Goal: Information Seeking & Learning: Learn about a topic

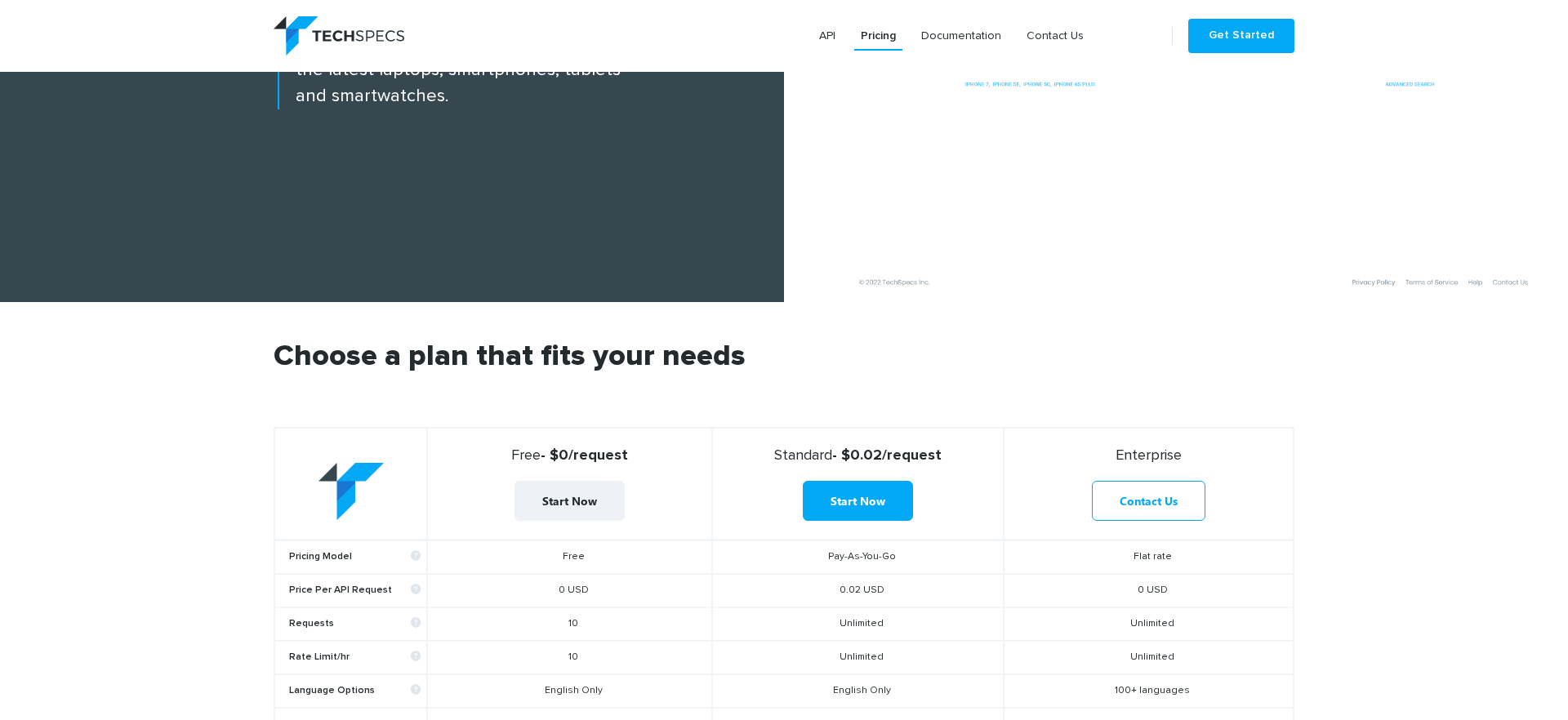
scroll to position [496, 0]
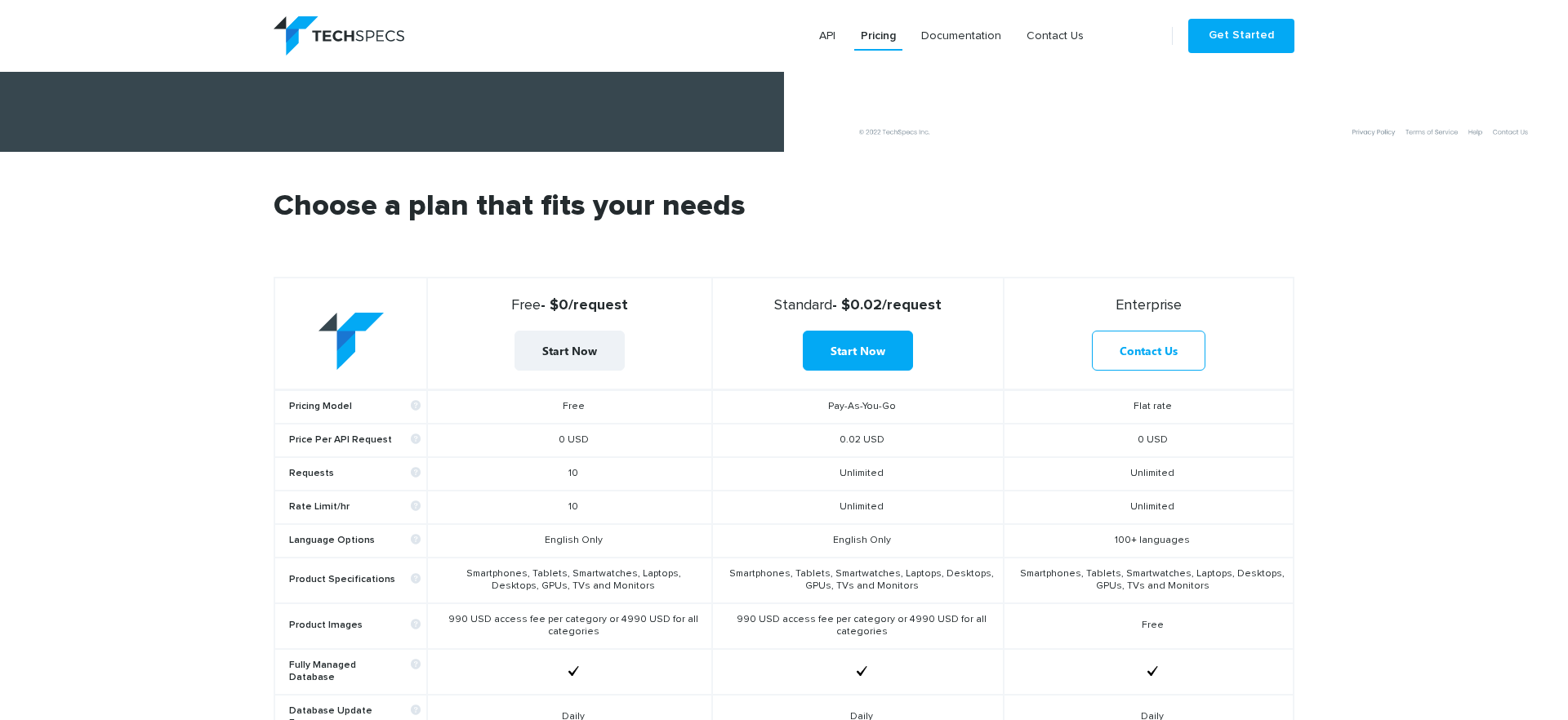
drag, startPoint x: 285, startPoint y: 403, endPoint x: 627, endPoint y: 410, distance: 342.1
click at [627, 410] on tr "Pricing Model Free Pay-As-You-Go Flat rate" at bounding box center [784, 407] width 1019 height 35
click at [627, 410] on td "Free" at bounding box center [569, 407] width 285 height 35
click at [411, 472] on icon at bounding box center [417, 474] width 13 height 13
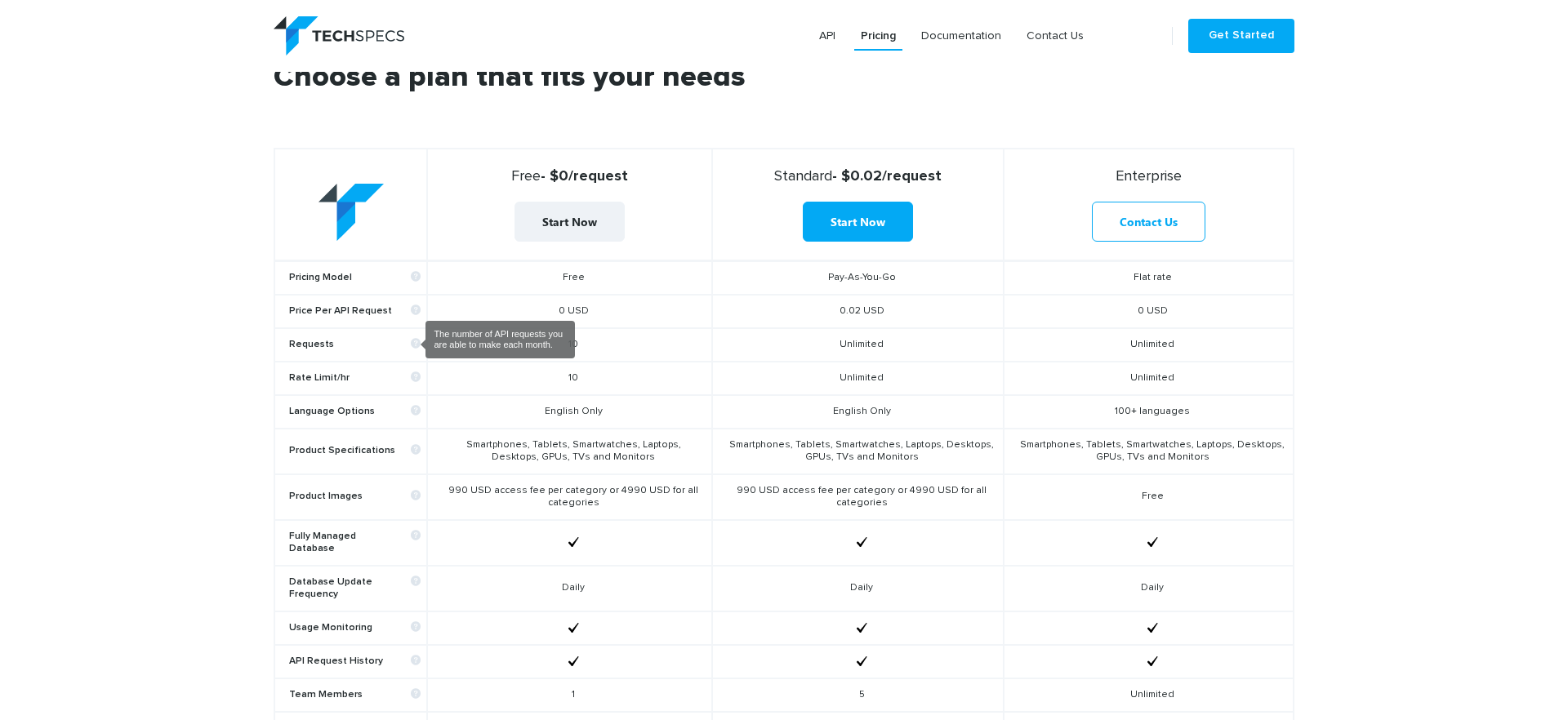
scroll to position [717, 0]
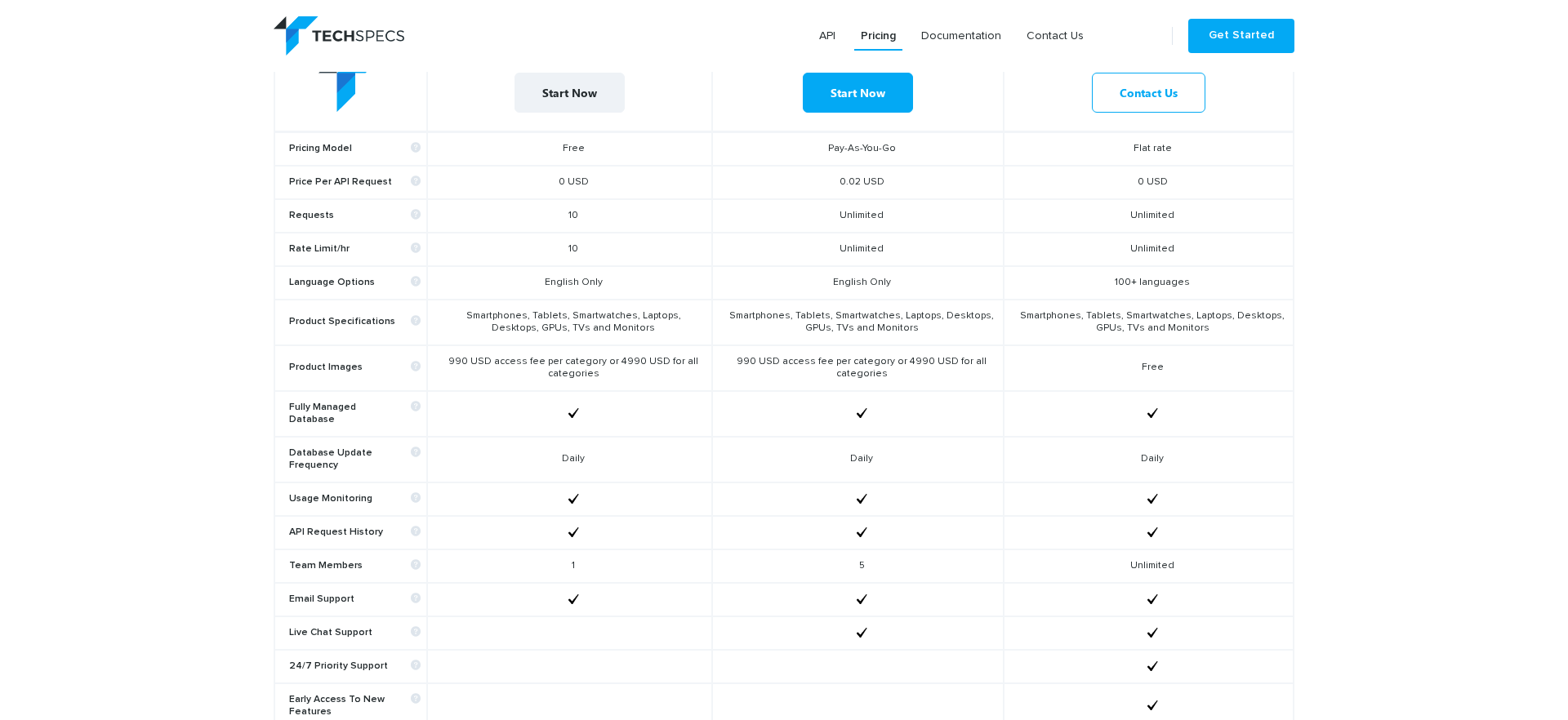
scroll to position [809, 0]
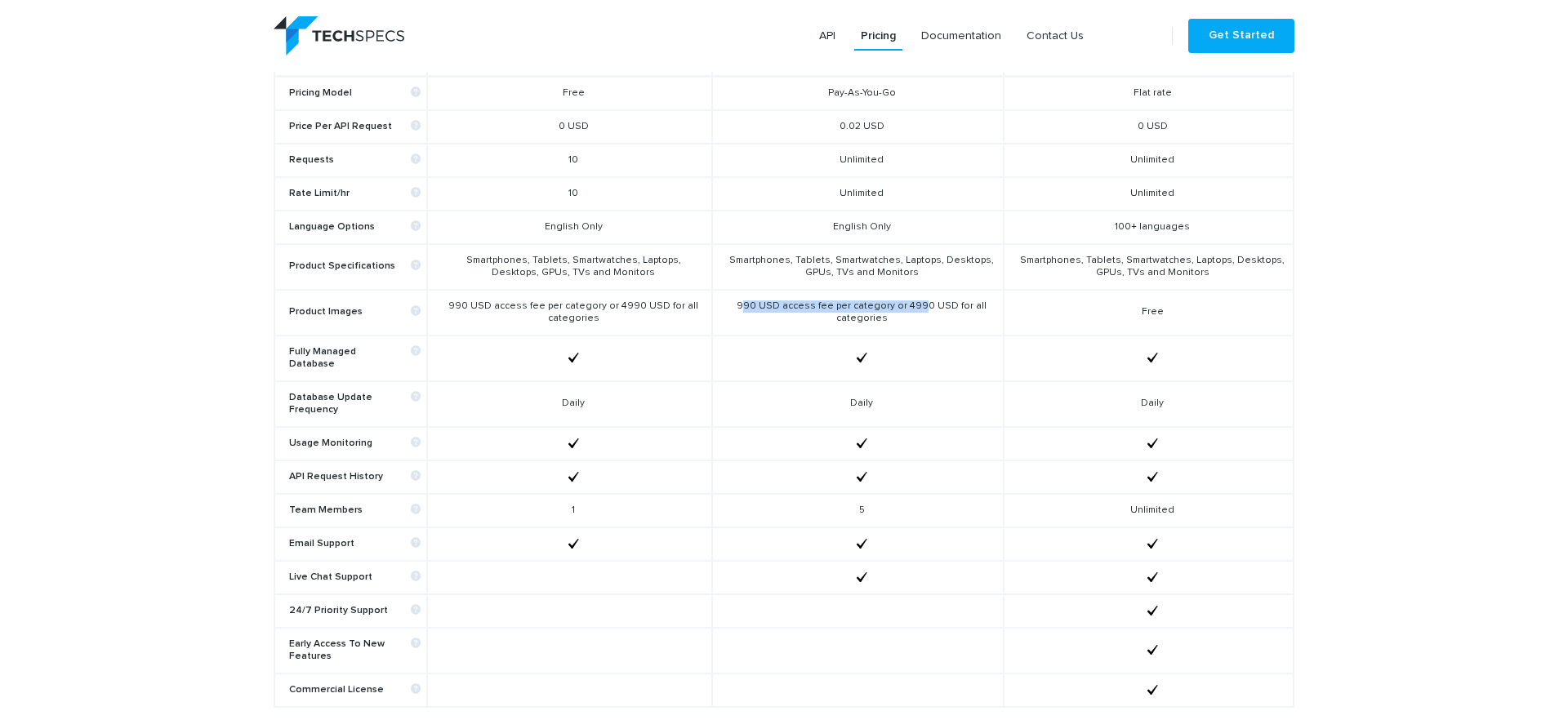
drag, startPoint x: 745, startPoint y: 308, endPoint x: 917, endPoint y: 307, distance: 172.0
click at [917, 307] on td "990 USD access fee per category or 4990 USD for all categories" at bounding box center [858, 312] width 291 height 45
